Goal: Task Accomplishment & Management: Manage account settings

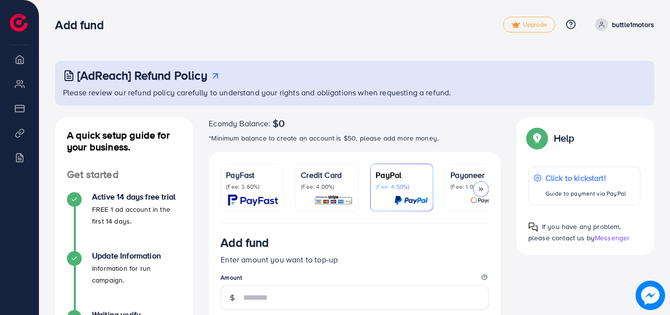
click at [322, 174] on p "Credit Card" at bounding box center [327, 175] width 52 height 12
